Goal: Information Seeking & Learning: Learn about a topic

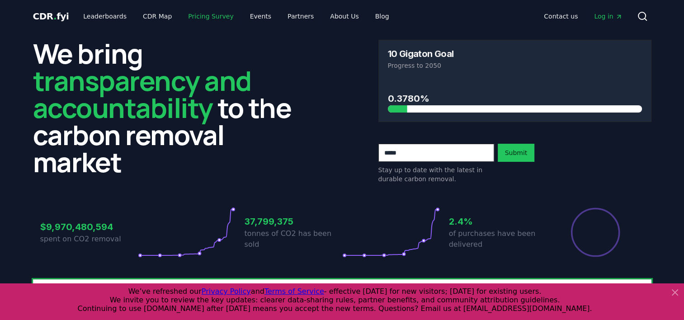
click at [209, 18] on link "Pricing Survey" at bounding box center [211, 16] width 60 height 16
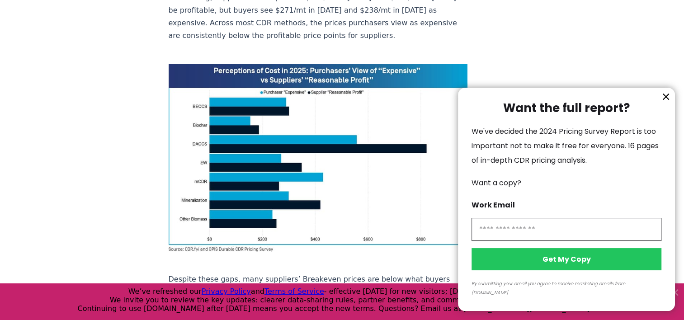
scroll to position [631, 0]
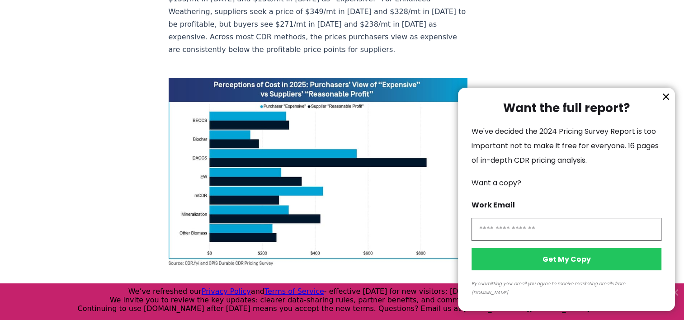
click at [662, 102] on icon "information" at bounding box center [666, 96] width 11 height 11
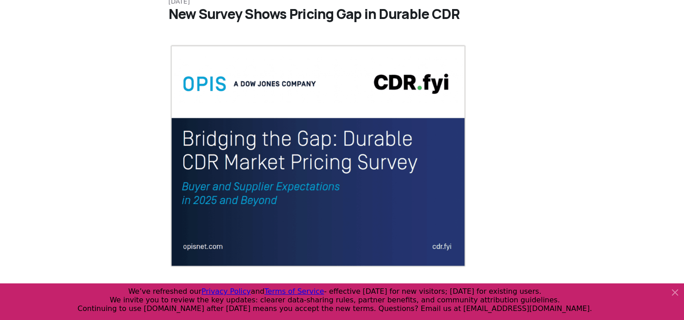
scroll to position [0, 0]
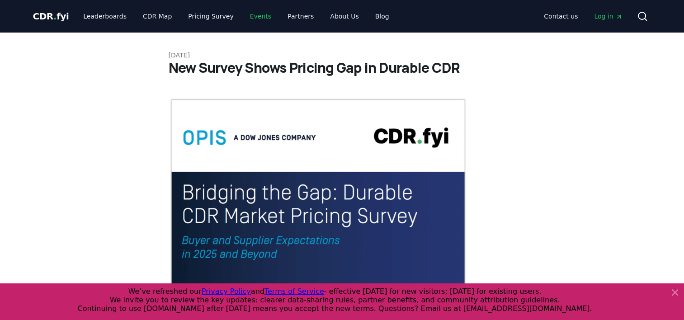
click at [243, 16] on link "Events" at bounding box center [261, 16] width 36 height 16
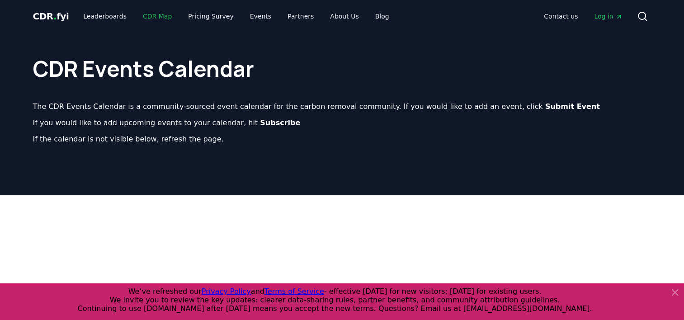
click at [143, 16] on link "CDR Map" at bounding box center [157, 16] width 43 height 16
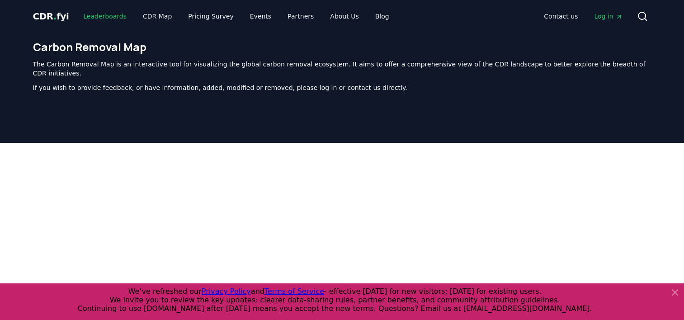
click at [89, 14] on link "Leaderboards" at bounding box center [105, 16] width 58 height 16
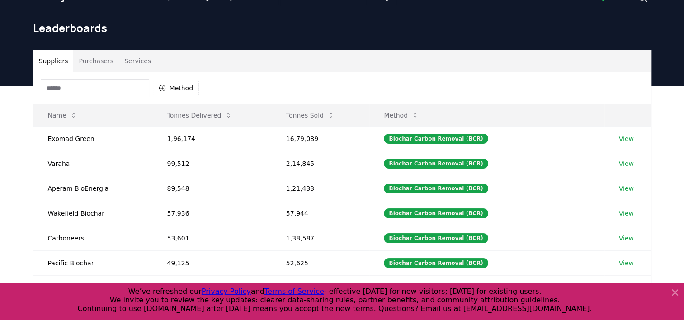
scroll to position [18, 0]
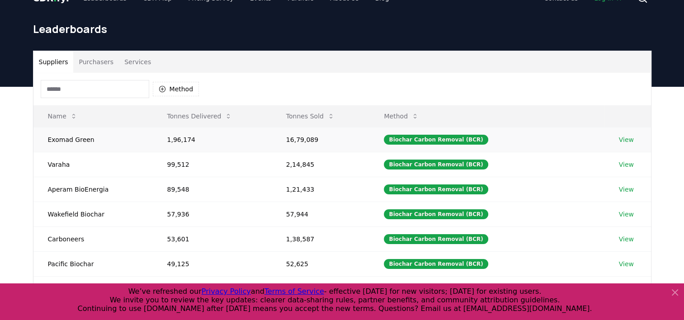
click at [626, 140] on link "View" at bounding box center [626, 139] width 15 height 9
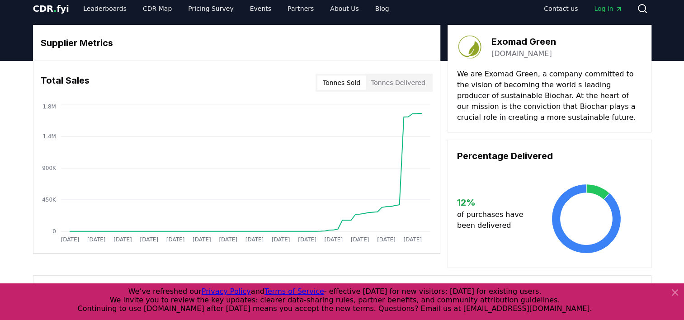
scroll to position [9, 0]
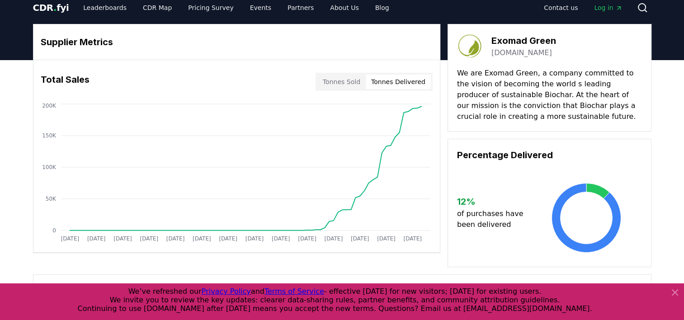
click at [394, 80] on button "Tonnes Delivered" at bounding box center [398, 82] width 65 height 14
click at [355, 84] on button "Tonnes Sold" at bounding box center [341, 82] width 48 height 14
click at [392, 84] on button "Tonnes Delivered" at bounding box center [398, 82] width 65 height 14
click at [354, 86] on button "Tonnes Sold" at bounding box center [341, 82] width 48 height 14
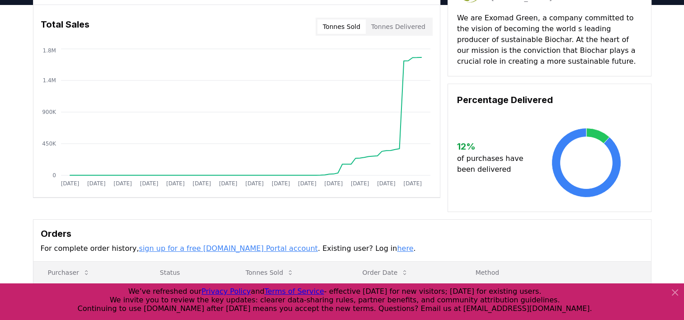
scroll to position [0, 0]
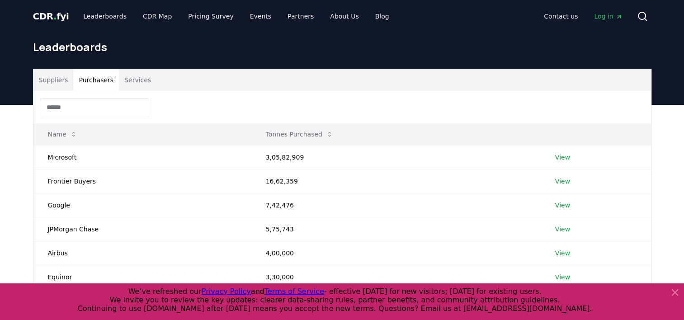
click at [97, 81] on button "Purchasers" at bounding box center [96, 80] width 46 height 22
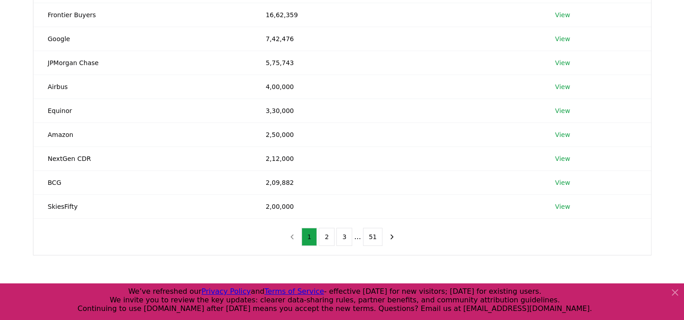
scroll to position [165, 0]
click at [328, 237] on button "2" at bounding box center [327, 238] width 16 height 18
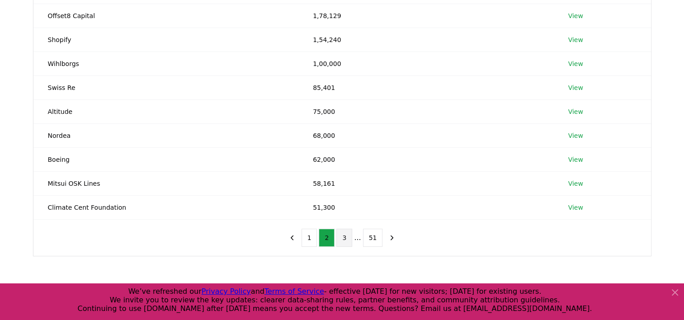
click at [343, 235] on button "3" at bounding box center [344, 238] width 16 height 18
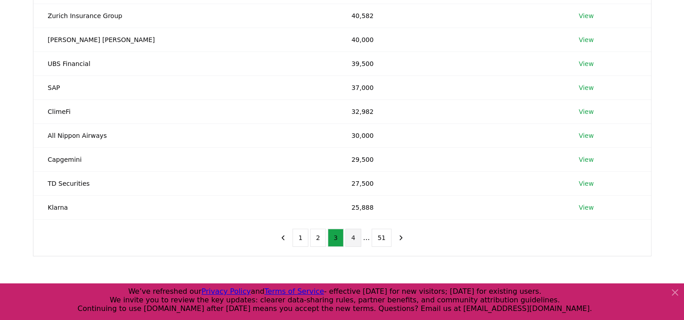
click at [354, 236] on button "4" at bounding box center [353, 238] width 16 height 18
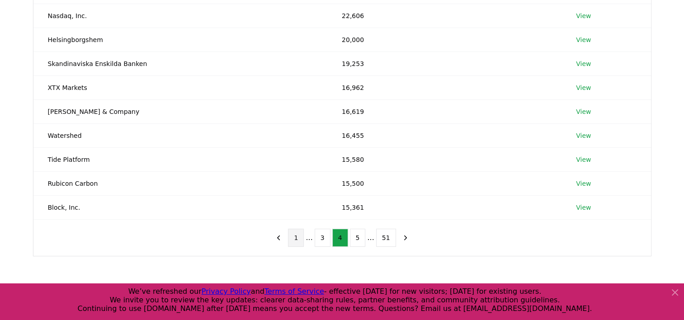
click at [304, 237] on button "1" at bounding box center [296, 238] width 16 height 18
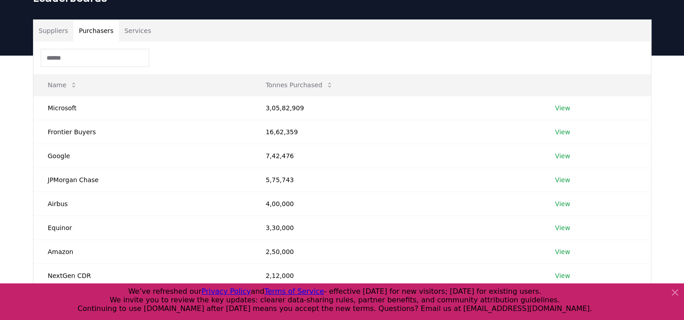
scroll to position [0, 0]
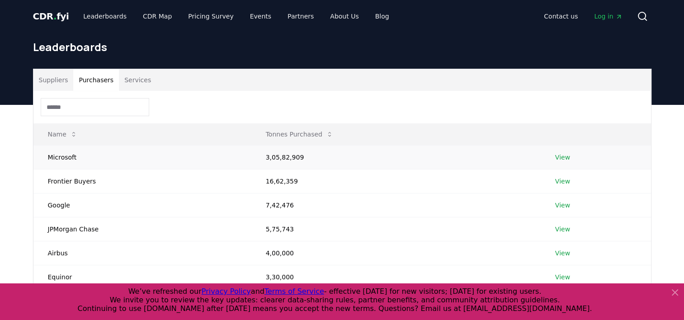
click at [562, 156] on link "View" at bounding box center [562, 157] width 15 height 9
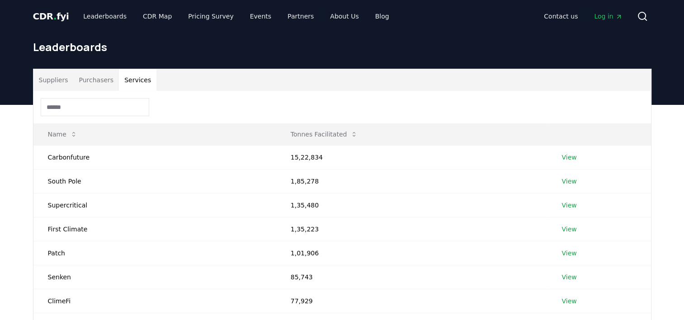
click at [138, 83] on button "Services" at bounding box center [138, 80] width 38 height 22
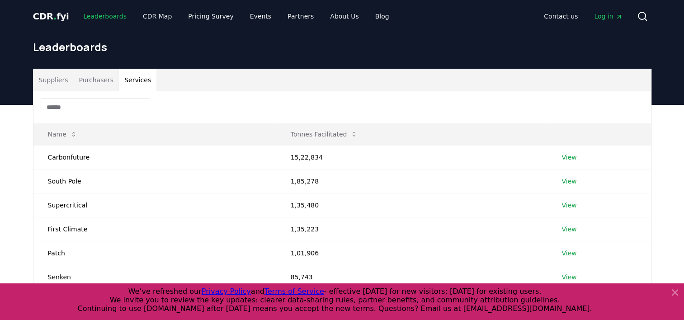
click at [89, 14] on link "Leaderboards" at bounding box center [105, 16] width 58 height 16
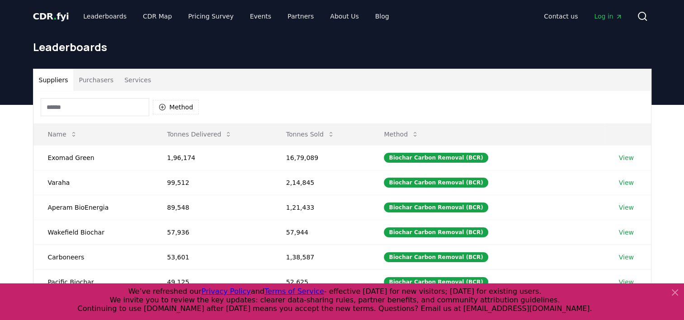
click at [59, 80] on button "Suppliers" at bounding box center [53, 80] width 40 height 22
click at [57, 14] on span "CDR . fyi" at bounding box center [51, 16] width 36 height 11
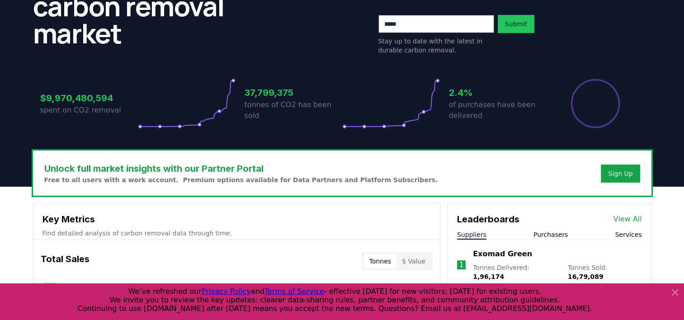
scroll to position [135, 0]
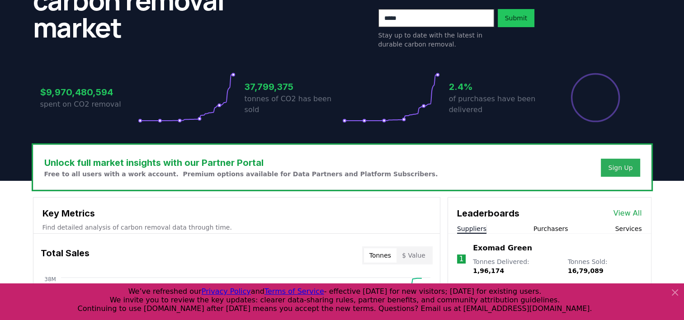
click at [620, 164] on div "Sign Up" at bounding box center [620, 167] width 24 height 9
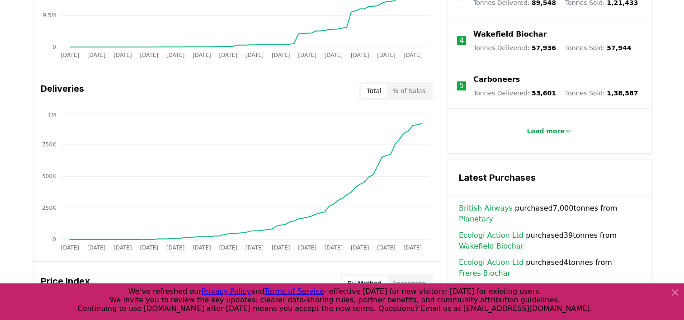
scroll to position [515, 0]
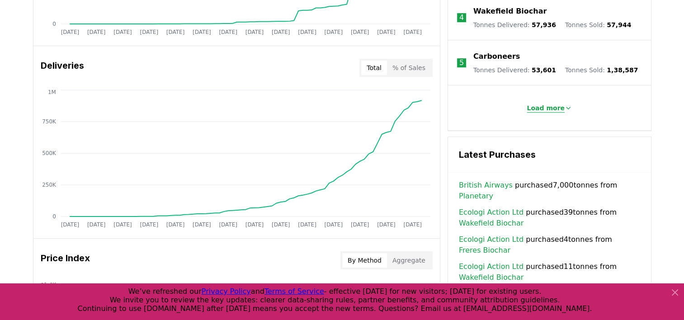
click at [546, 104] on p "Load more" at bounding box center [546, 108] width 38 height 9
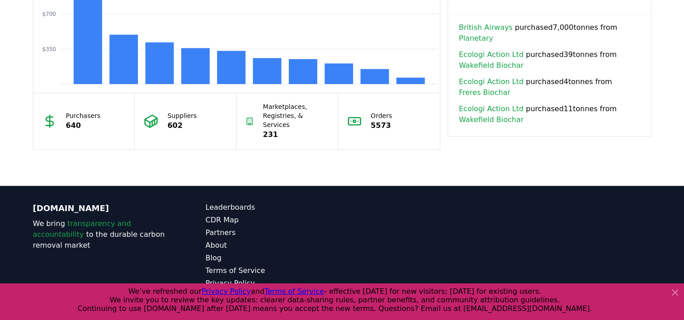
scroll to position [0, 0]
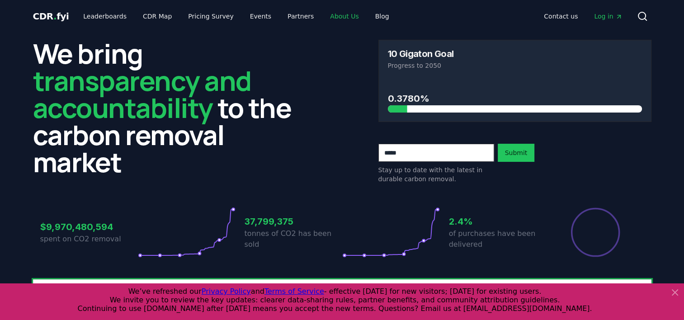
click at [338, 17] on link "About Us" at bounding box center [344, 16] width 43 height 16
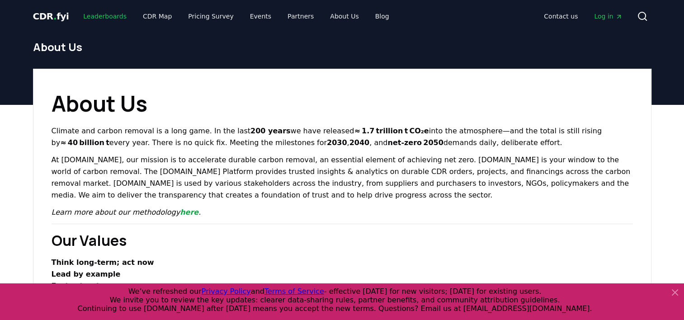
click at [115, 12] on link "Leaderboards" at bounding box center [105, 16] width 58 height 16
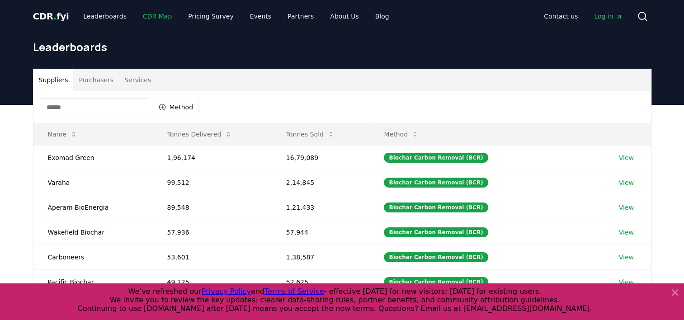
click at [165, 16] on link "CDR Map" at bounding box center [157, 16] width 43 height 16
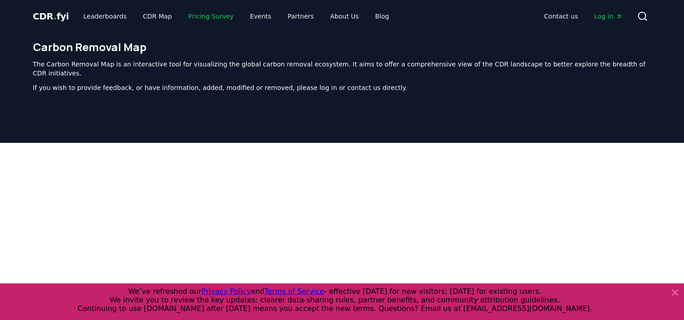
click at [193, 14] on link "Pricing Survey" at bounding box center [211, 16] width 60 height 16
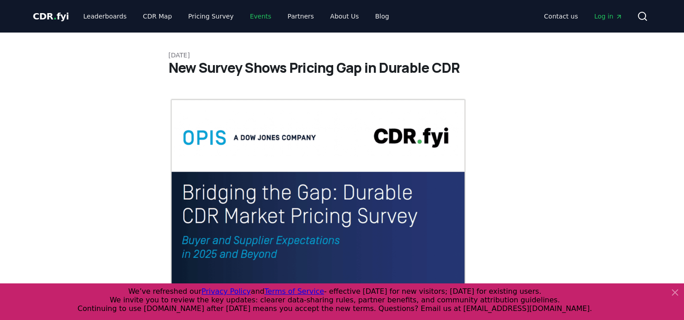
click at [244, 18] on link "Events" at bounding box center [261, 16] width 36 height 16
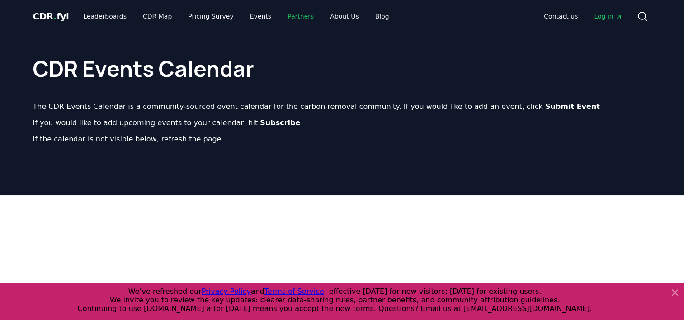
click at [288, 16] on link "Partners" at bounding box center [300, 16] width 41 height 16
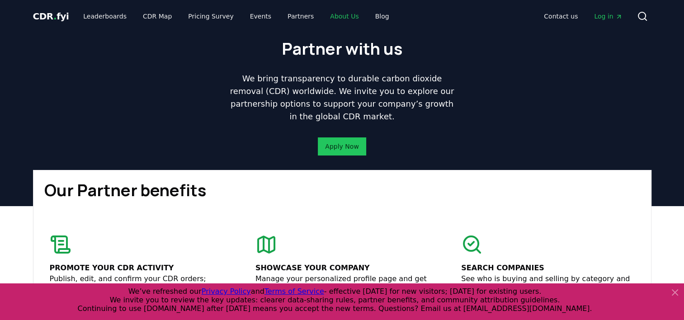
click at [326, 16] on link "About Us" at bounding box center [344, 16] width 43 height 16
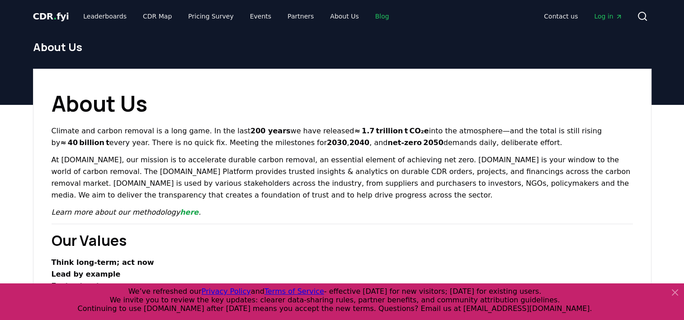
click at [368, 17] on link "Blog" at bounding box center [382, 16] width 28 height 16
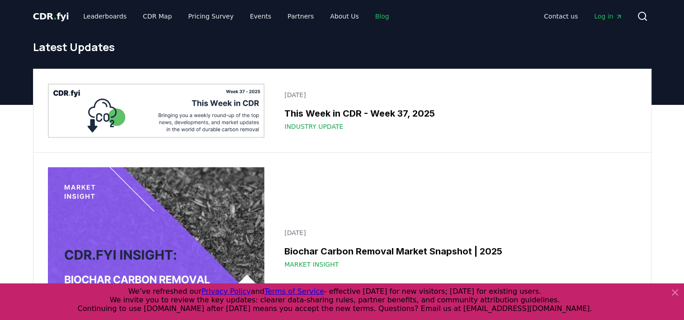
click at [368, 16] on link "Blog" at bounding box center [382, 16] width 28 height 16
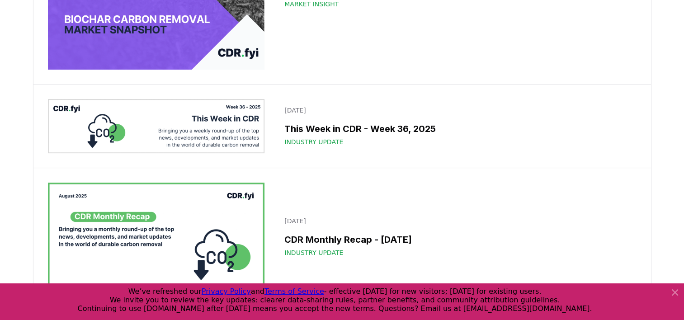
scroll to position [246, 0]
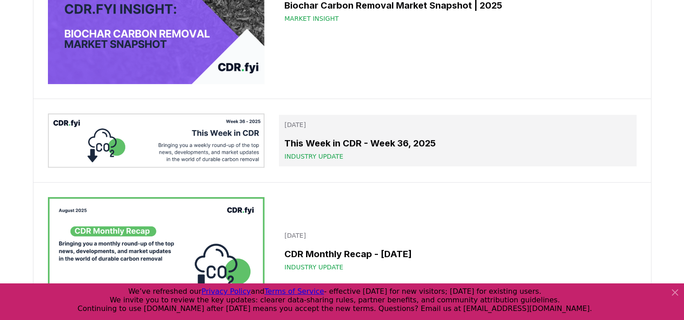
click at [315, 137] on h3 "This Week in CDR - Week 36, 2025" at bounding box center [457, 144] width 346 height 14
